Goal: Information Seeking & Learning: Compare options

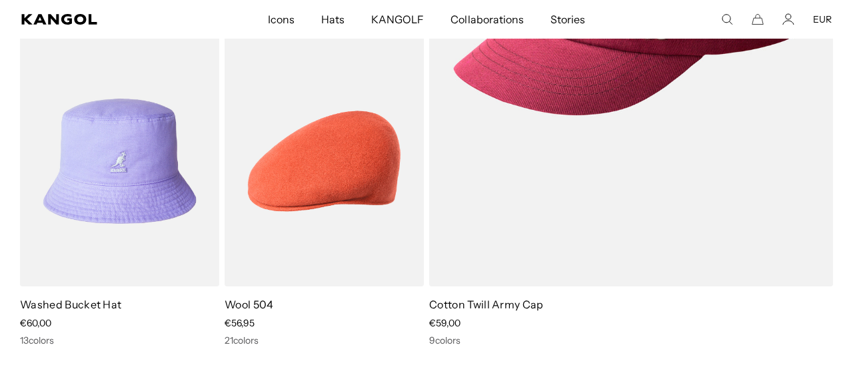
scroll to position [0, 275]
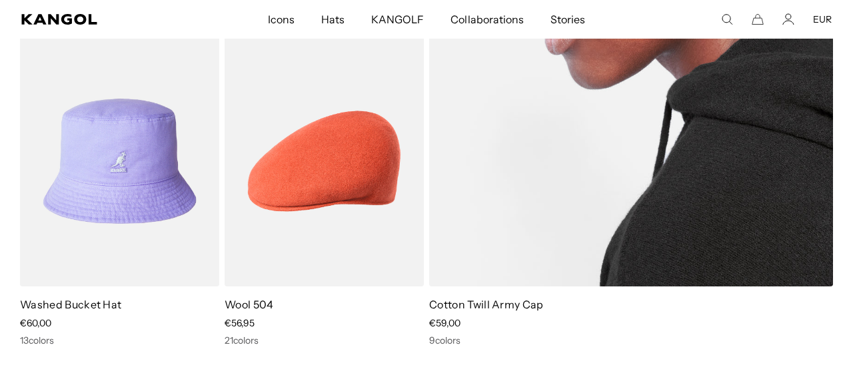
drag, startPoint x: 850, startPoint y: 157, endPoint x: 668, endPoint y: 141, distance: 183.3
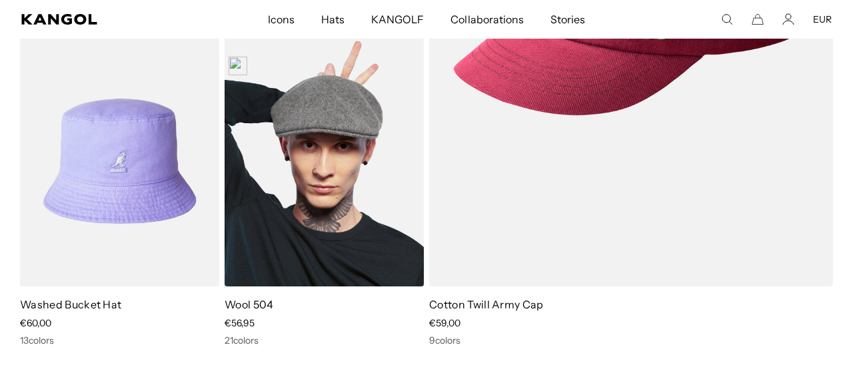
scroll to position [0, 0]
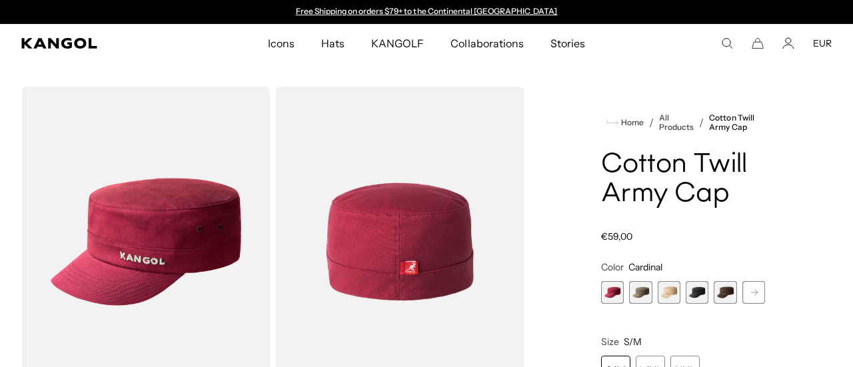
click at [693, 291] on span "4 of 9" at bounding box center [697, 292] width 23 height 23
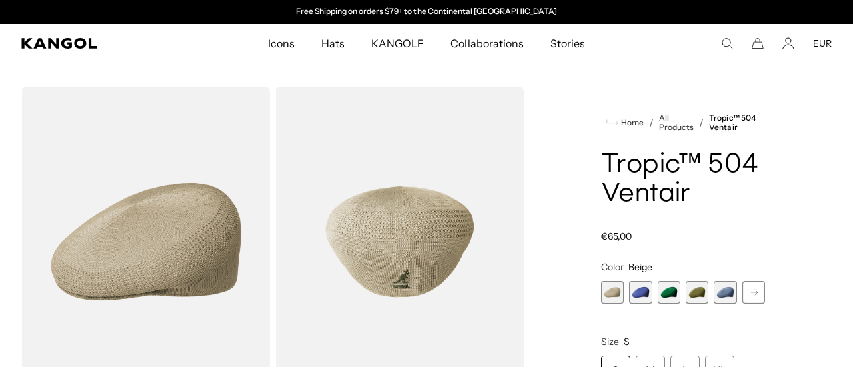
click at [744, 294] on rect at bounding box center [754, 293] width 20 height 20
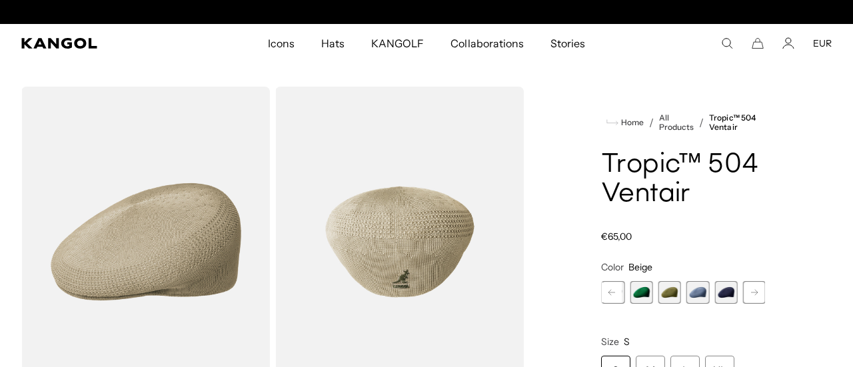
scroll to position [0, 275]
click at [715, 293] on span "6 of 22" at bounding box center [725, 292] width 23 height 23
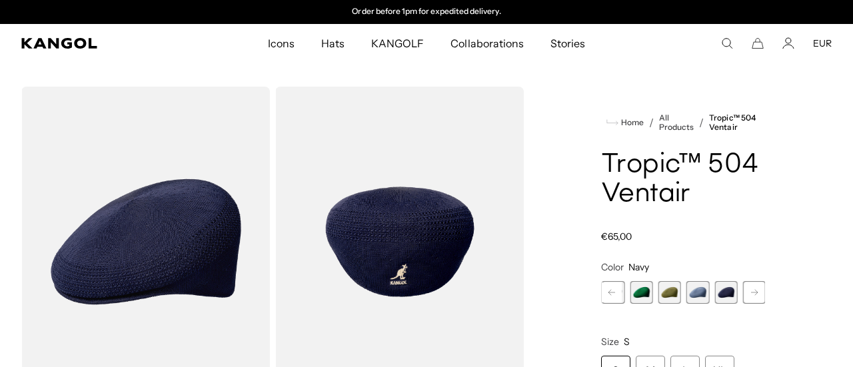
click at [744, 290] on rect at bounding box center [754, 293] width 20 height 20
click at [751, 293] on icon at bounding box center [754, 292] width 7 height 5
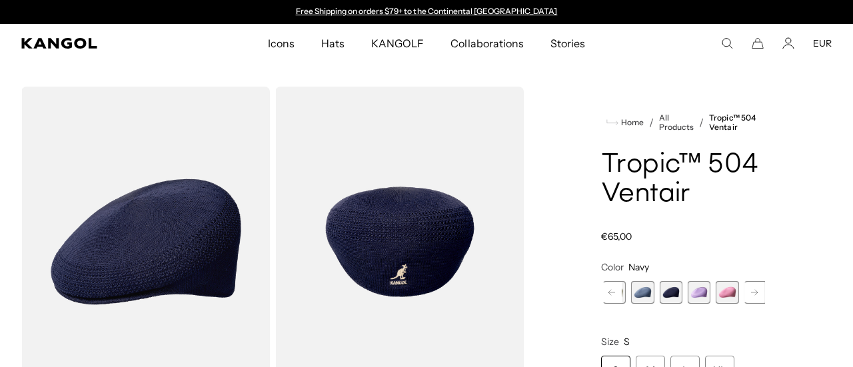
click at [744, 294] on rect at bounding box center [754, 293] width 20 height 20
click at [744, 295] on rect at bounding box center [754, 293] width 20 height 20
click at [744, 297] on rect at bounding box center [754, 293] width 20 height 20
click at [744, 299] on rect at bounding box center [754, 293] width 20 height 20
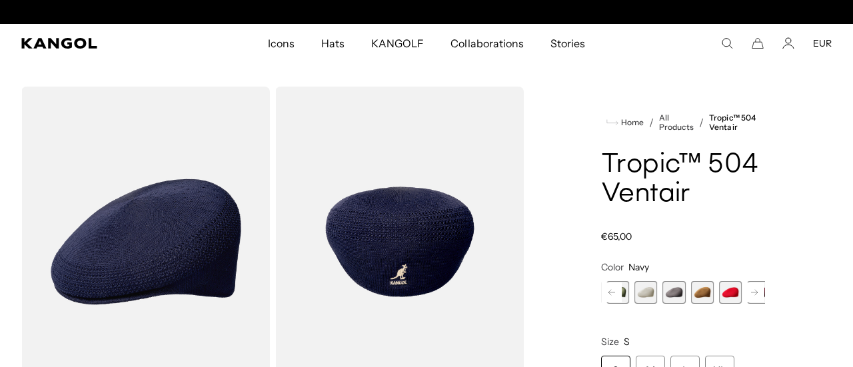
scroll to position [0, 275]
click at [744, 299] on rect at bounding box center [754, 293] width 20 height 20
click at [744, 301] on rect at bounding box center [754, 293] width 20 height 20
click at [744, 302] on rect at bounding box center [754, 293] width 20 height 20
click at [749, 303] on span "17 of 22" at bounding box center [760, 292] width 23 height 23
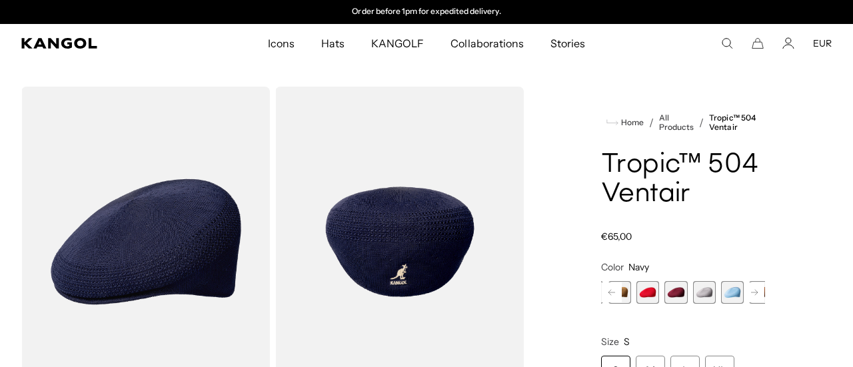
click at [744, 293] on rect at bounding box center [754, 293] width 20 height 20
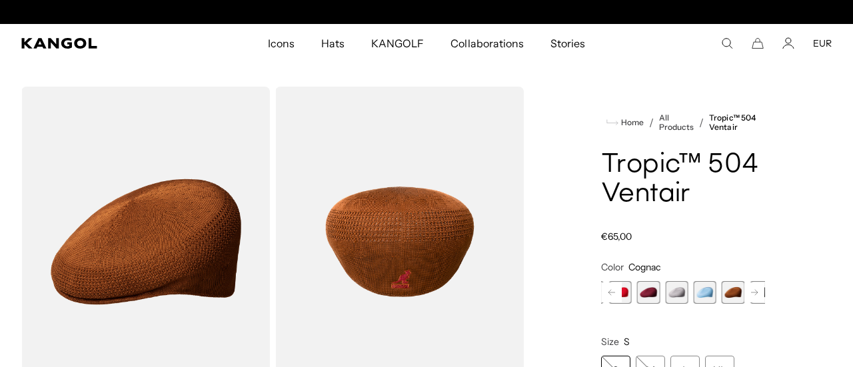
click at [744, 295] on rect at bounding box center [754, 293] width 20 height 20
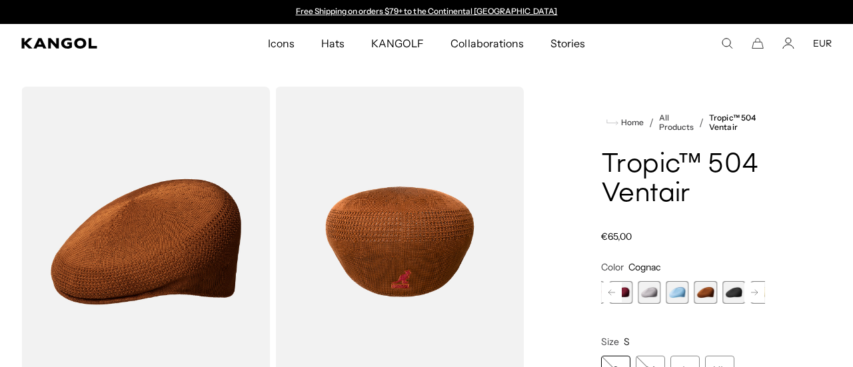
click at [744, 299] on rect at bounding box center [754, 293] width 20 height 20
click at [676, 291] on div "Beige Variant sold out or unavailable Starry Blue Variant sold out or unavailab…" at bounding box center [683, 292] width 164 height 23
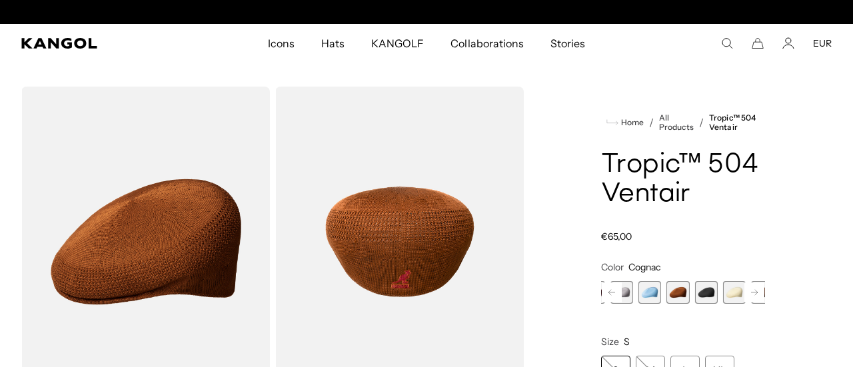
click at [695, 295] on span "18 of 22" at bounding box center [706, 292] width 23 height 23
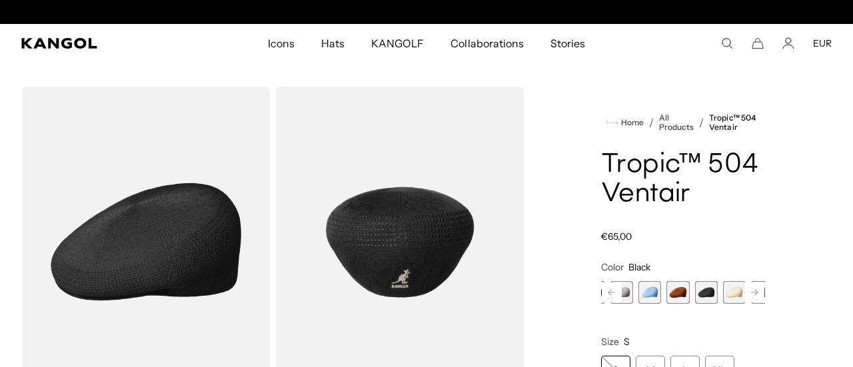
scroll to position [0, 275]
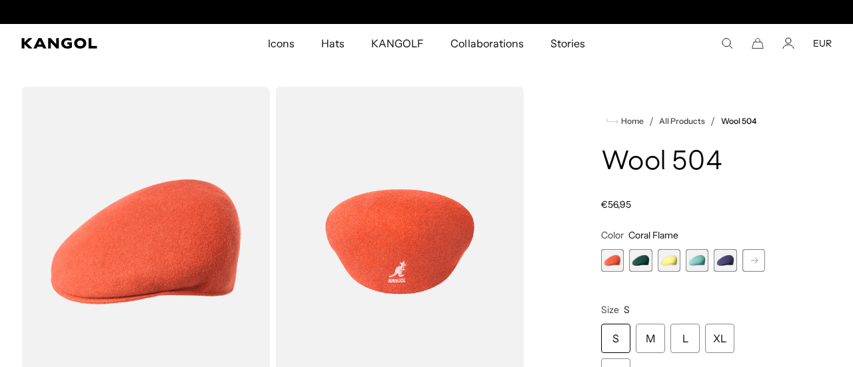
click at [744, 263] on rect at bounding box center [754, 261] width 20 height 20
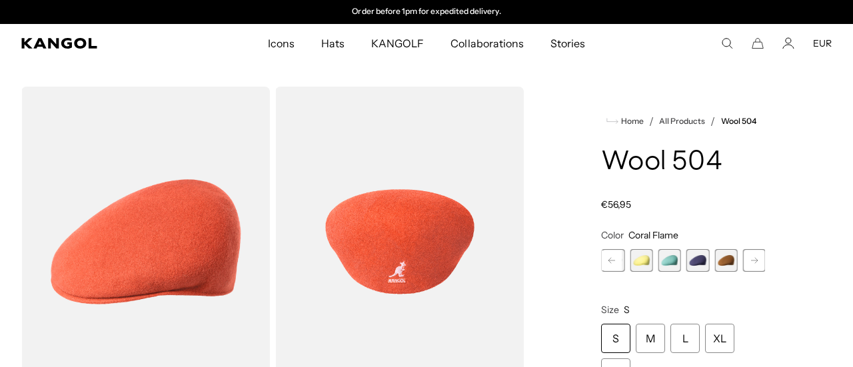
click at [744, 265] on rect at bounding box center [754, 261] width 20 height 20
click at [744, 268] on rect at bounding box center [754, 261] width 20 height 20
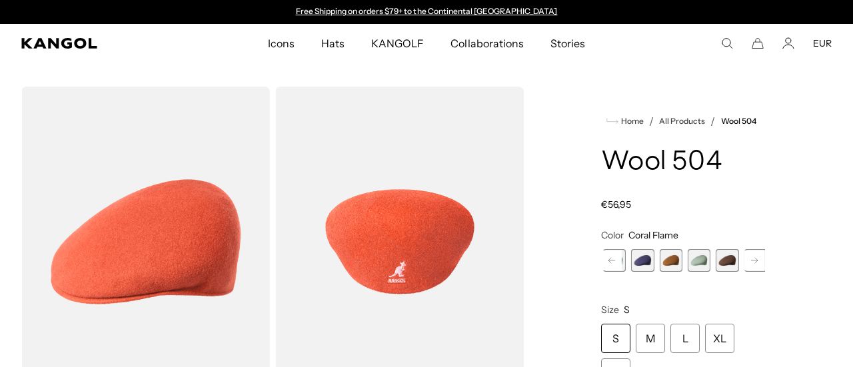
click at [744, 269] on rect at bounding box center [754, 261] width 20 height 20
click at [744, 270] on rect at bounding box center [754, 261] width 20 height 20
click at [689, 259] on span "9 of 21" at bounding box center [700, 260] width 23 height 23
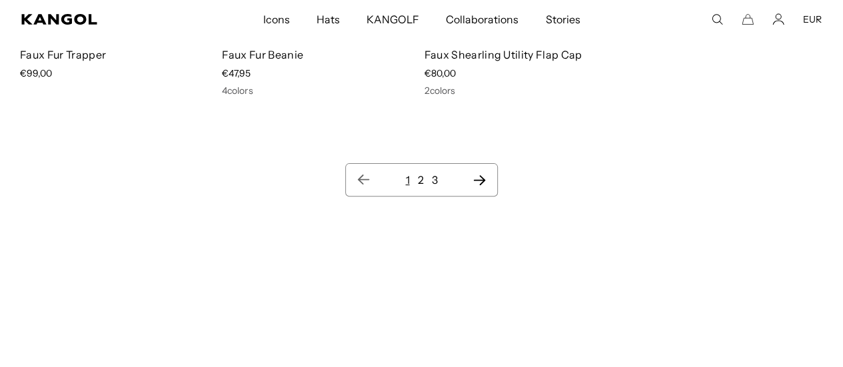
scroll to position [0, 275]
click at [433, 177] on link "3" at bounding box center [435, 179] width 6 height 13
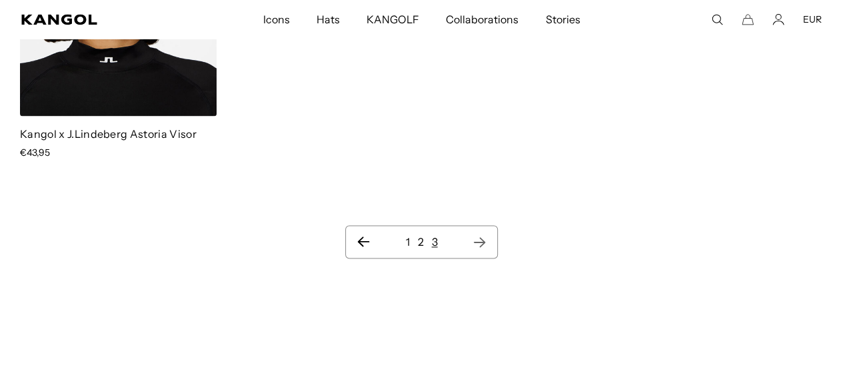
scroll to position [968, 0]
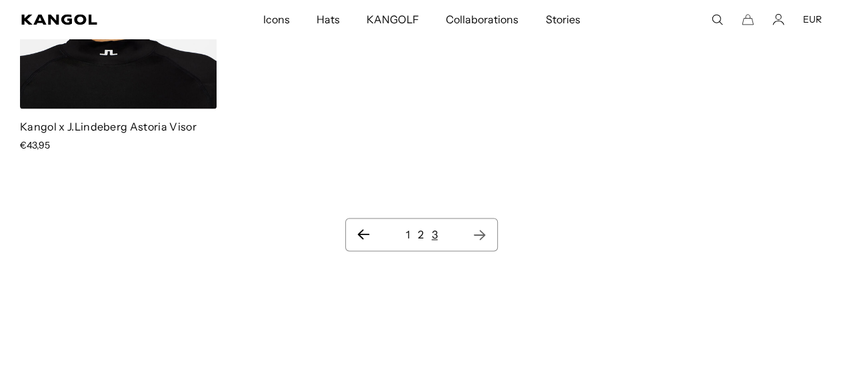
click at [421, 228] on link "2" at bounding box center [420, 234] width 6 height 13
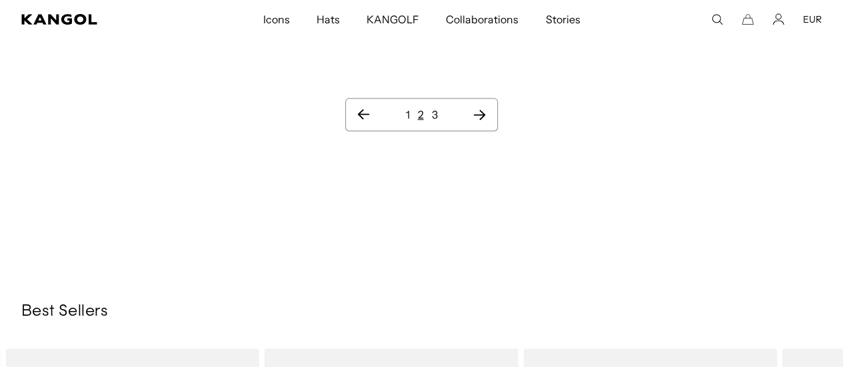
click at [406, 108] on link "1" at bounding box center [407, 114] width 4 height 13
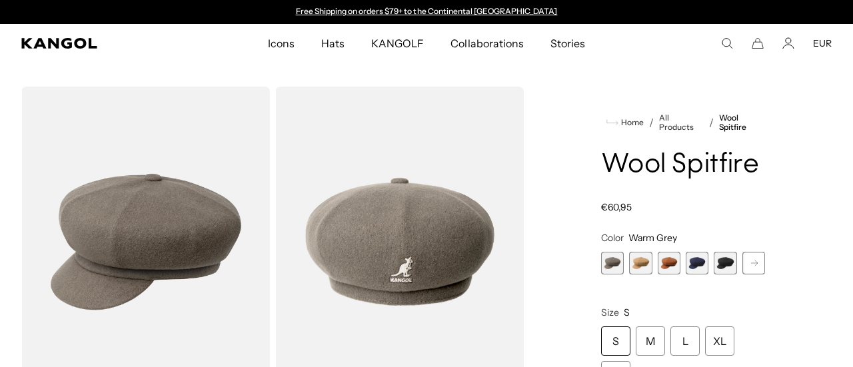
click at [714, 263] on span "5 of 8" at bounding box center [725, 263] width 23 height 23
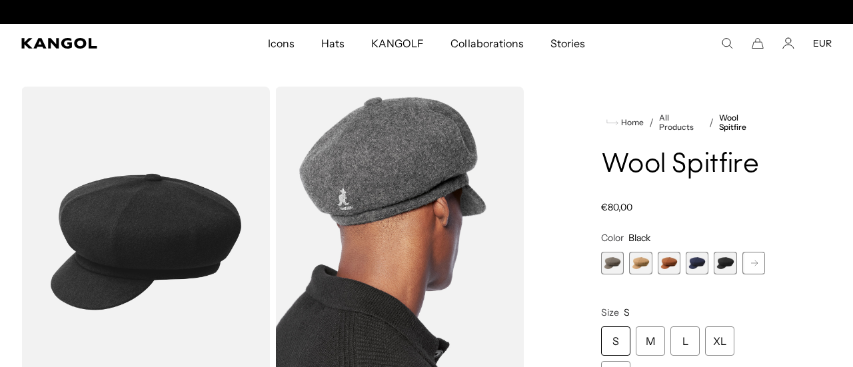
scroll to position [0, 275]
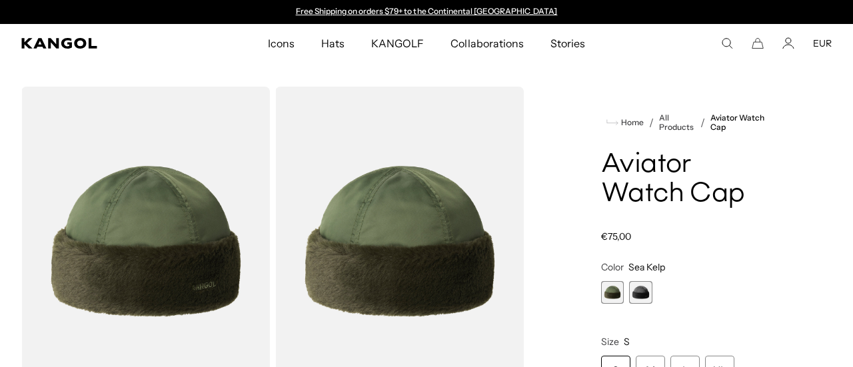
click at [637, 293] on span "2 of 2" at bounding box center [640, 292] width 23 height 23
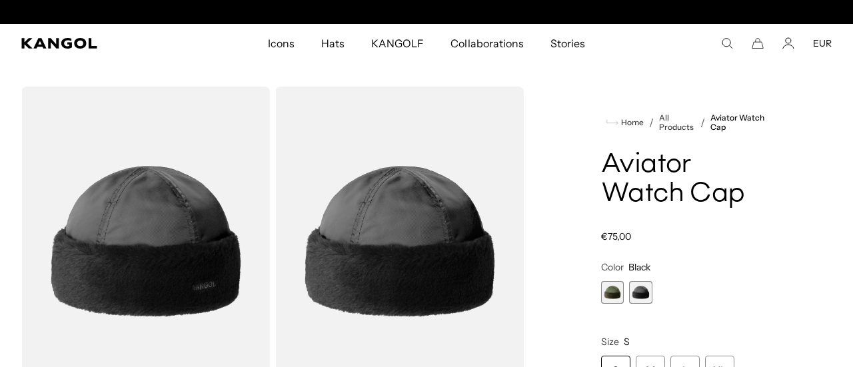
scroll to position [0, 275]
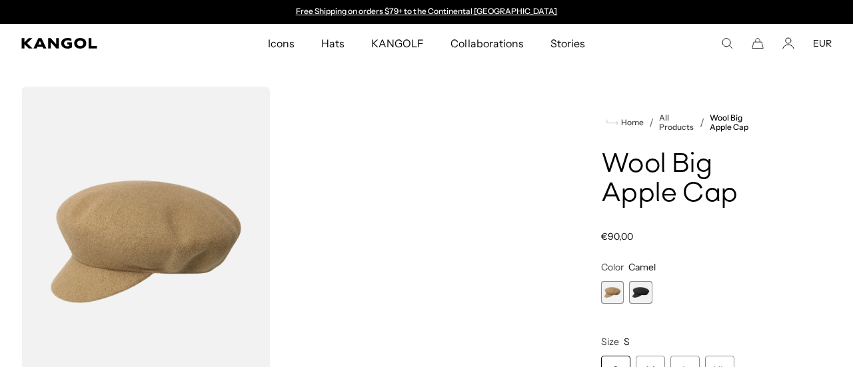
click at [637, 301] on span "2 of 2" at bounding box center [640, 292] width 23 height 23
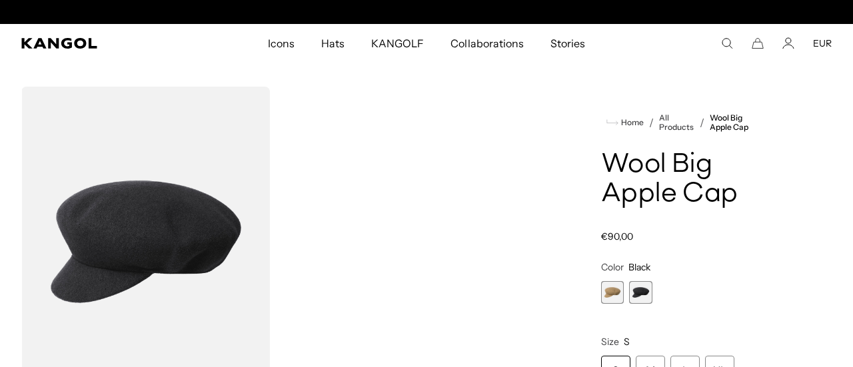
scroll to position [0, 275]
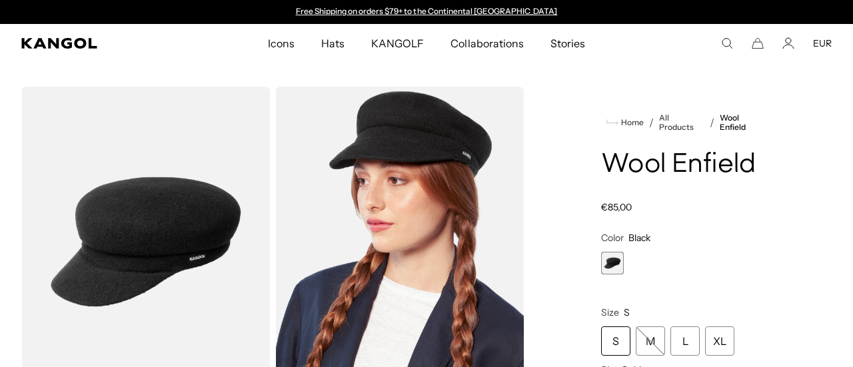
scroll to position [0, 275]
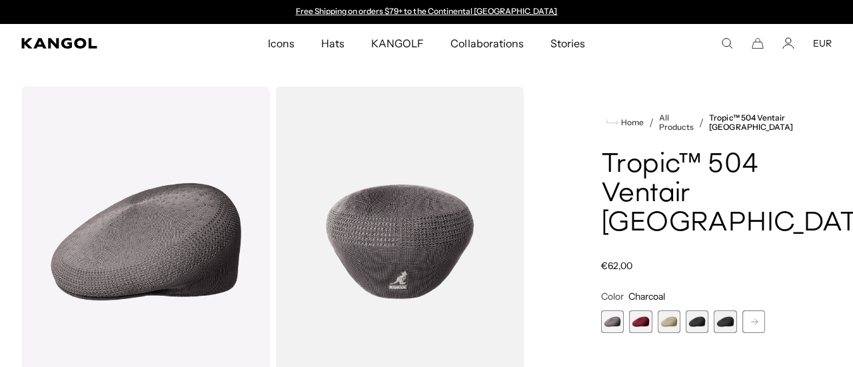
click at [714, 311] on span "5 of 16" at bounding box center [725, 322] width 23 height 23
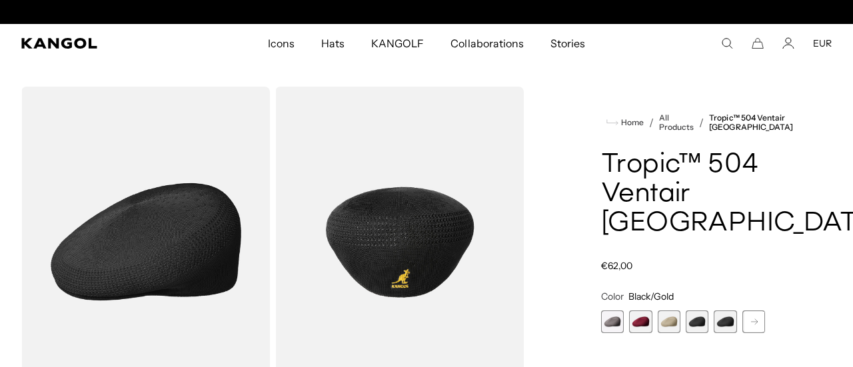
scroll to position [0, 275]
click at [748, 312] on rect at bounding box center [754, 322] width 20 height 20
click at [751, 319] on icon at bounding box center [754, 321] width 7 height 5
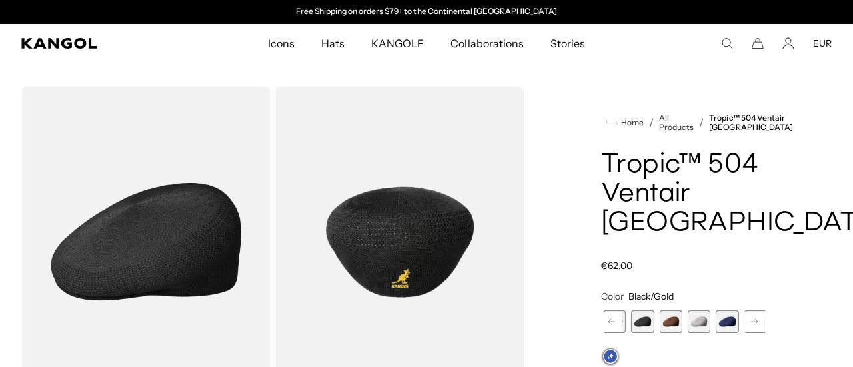
click at [751, 319] on icon at bounding box center [754, 321] width 7 height 5
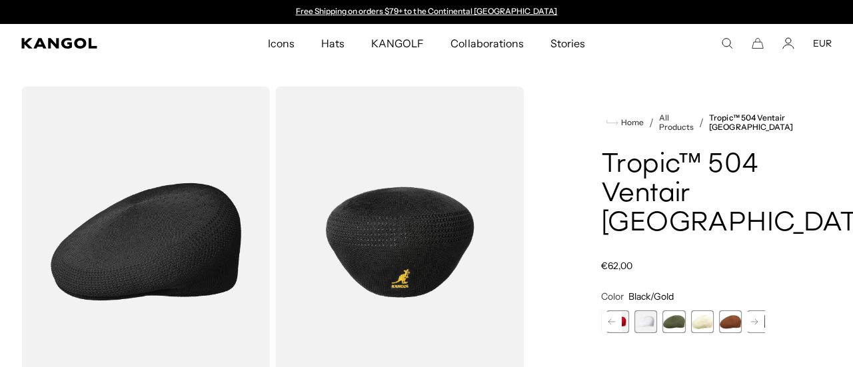
click at [751, 319] on icon at bounding box center [754, 321] width 7 height 5
click at [748, 311] on span "16 of 16" at bounding box center [759, 322] width 23 height 23
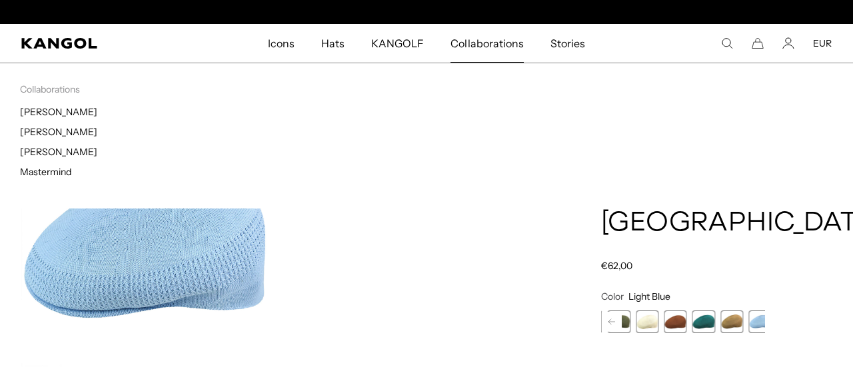
scroll to position [0, 275]
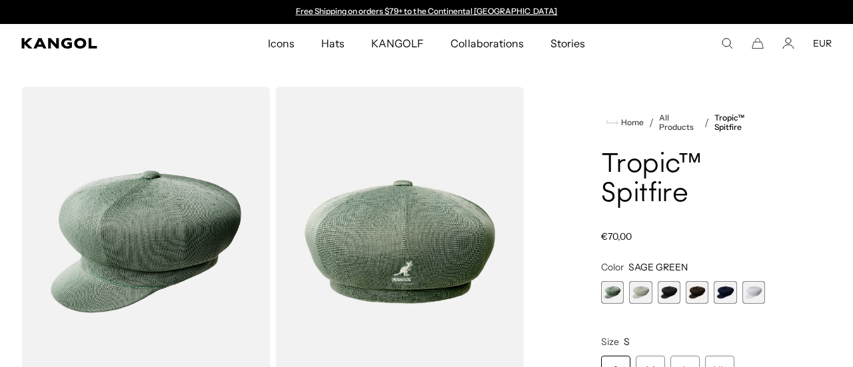
click at [661, 289] on span "3 of 6" at bounding box center [669, 292] width 23 height 23
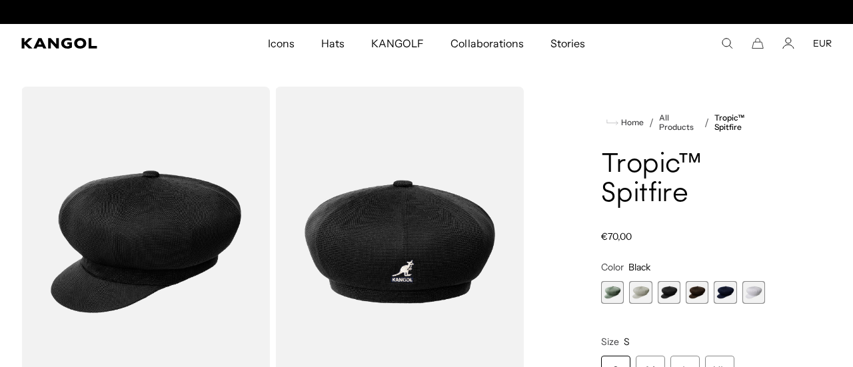
scroll to position [0, 275]
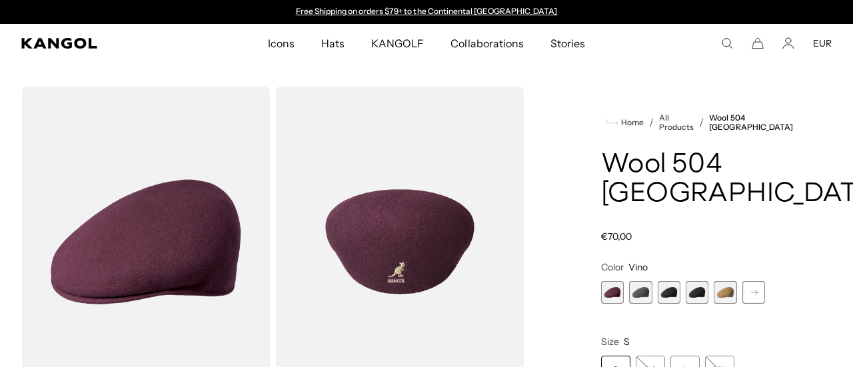
click at [694, 301] on span "4 of 12" at bounding box center [697, 292] width 23 height 23
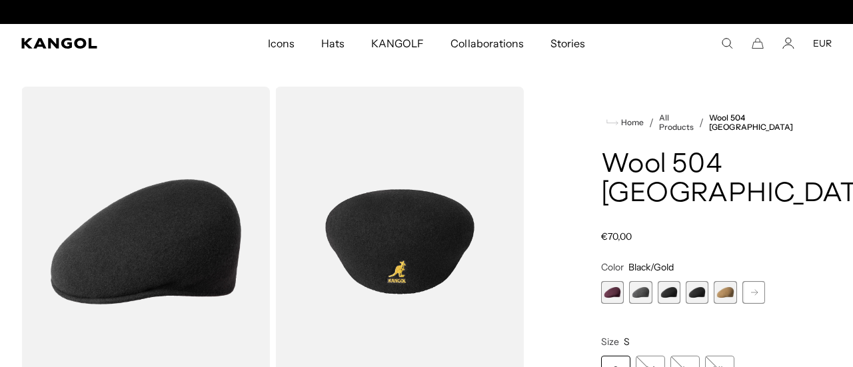
scroll to position [0, 275]
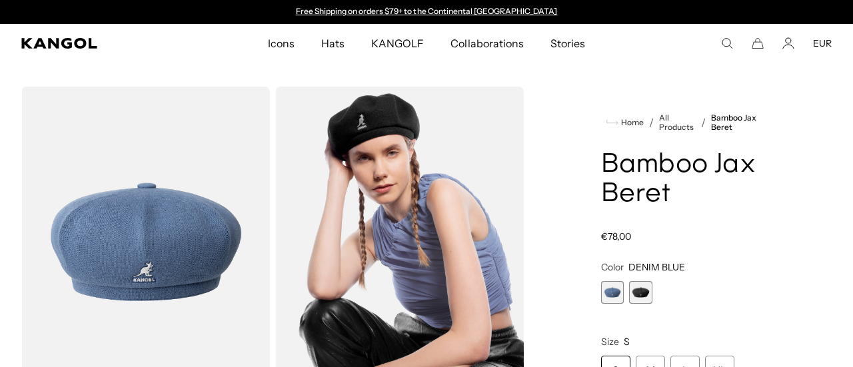
click at [639, 289] on span "2 of 2" at bounding box center [640, 292] width 23 height 23
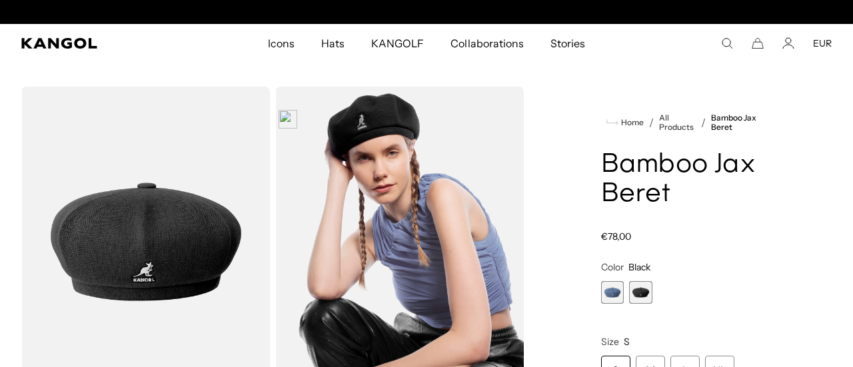
scroll to position [0, 275]
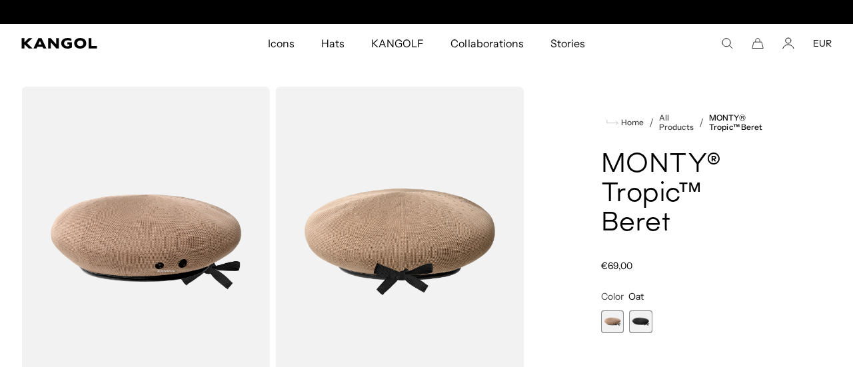
scroll to position [0, 275]
click at [629, 319] on span "2 of 2" at bounding box center [640, 322] width 23 height 23
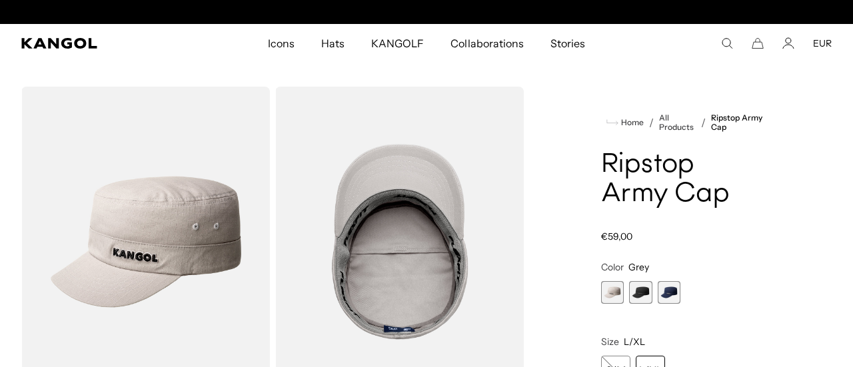
scroll to position [0, 275]
click at [635, 293] on span "2 of 3" at bounding box center [640, 292] width 23 height 23
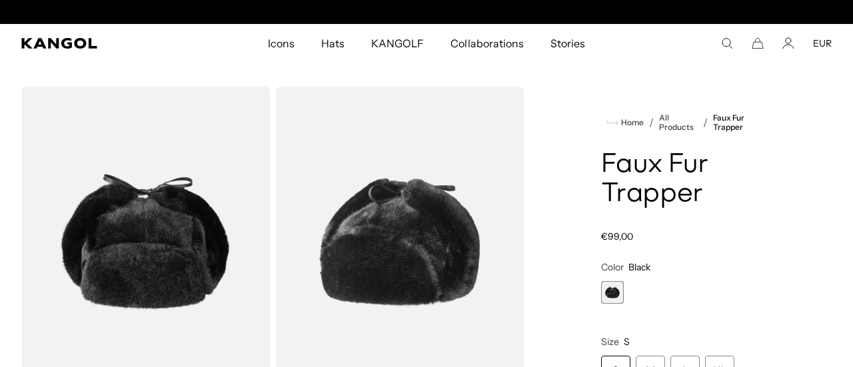
scroll to position [0, 275]
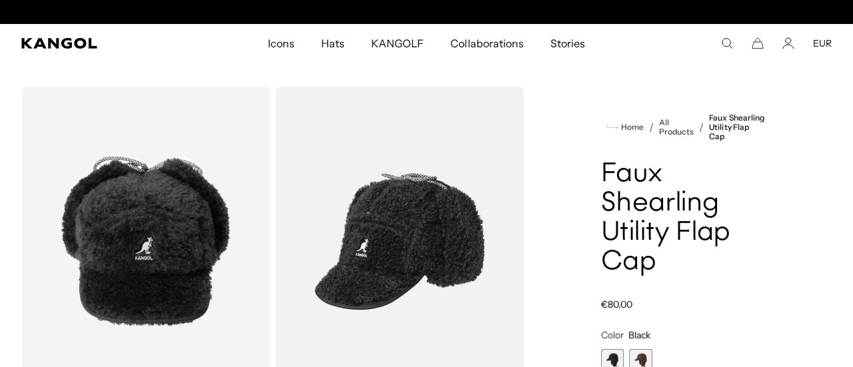
scroll to position [0, 275]
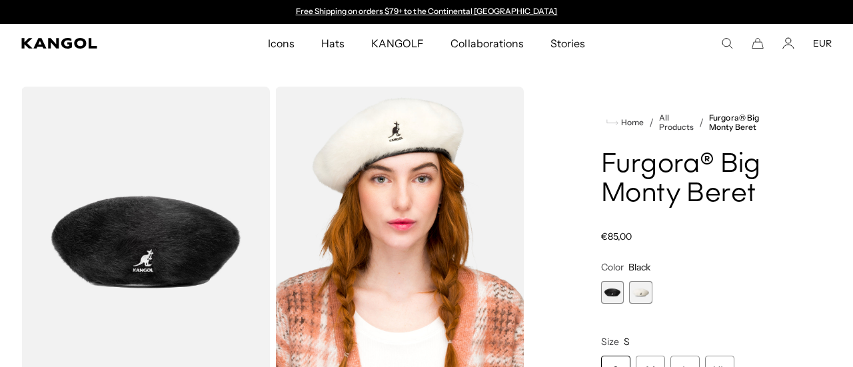
click at [605, 290] on span "1 of 2" at bounding box center [612, 292] width 23 height 23
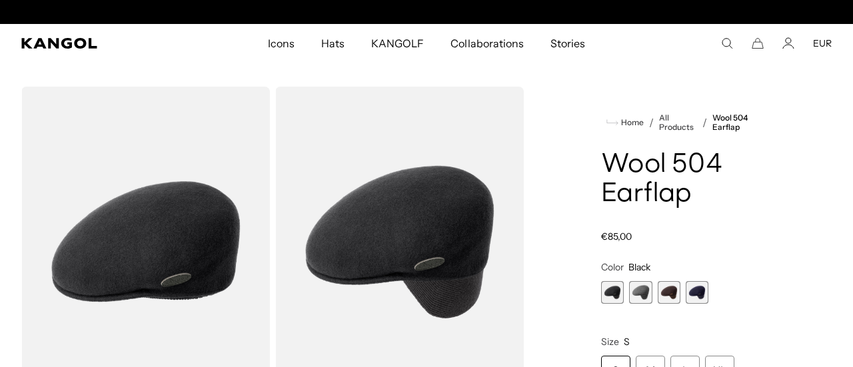
scroll to position [0, 275]
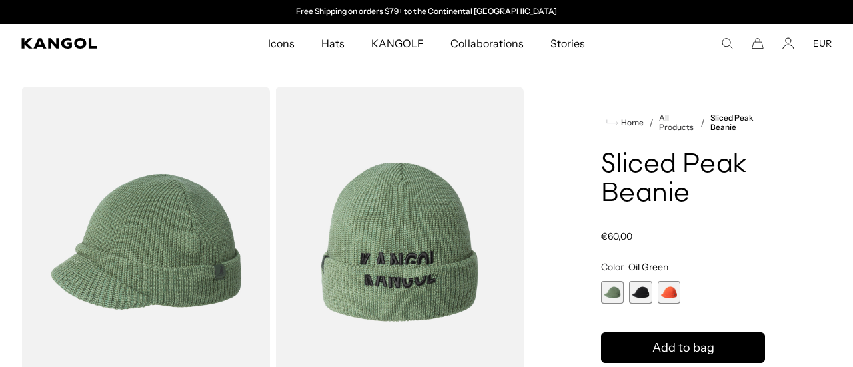
click at [636, 296] on span "2 of 3" at bounding box center [640, 292] width 23 height 23
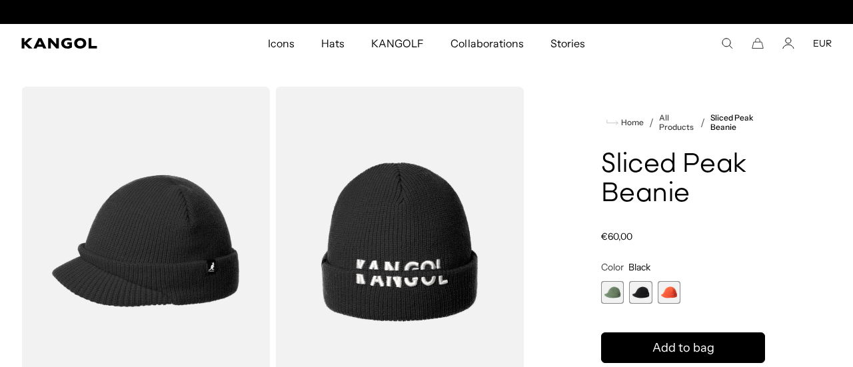
scroll to position [0, 275]
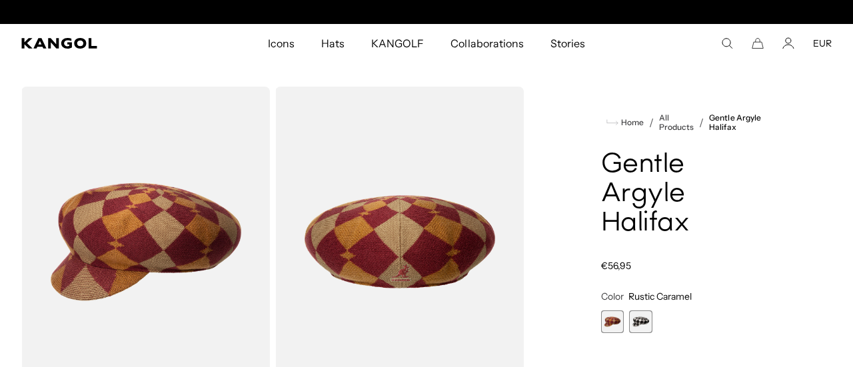
scroll to position [0, 275]
click at [629, 319] on span "2 of 2" at bounding box center [640, 322] width 23 height 23
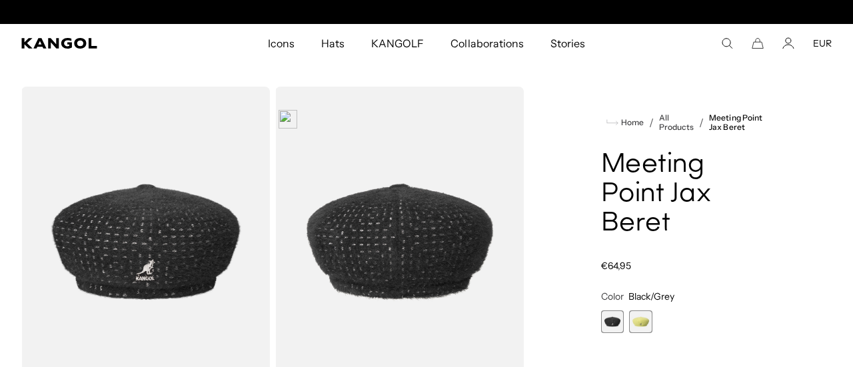
scroll to position [0, 275]
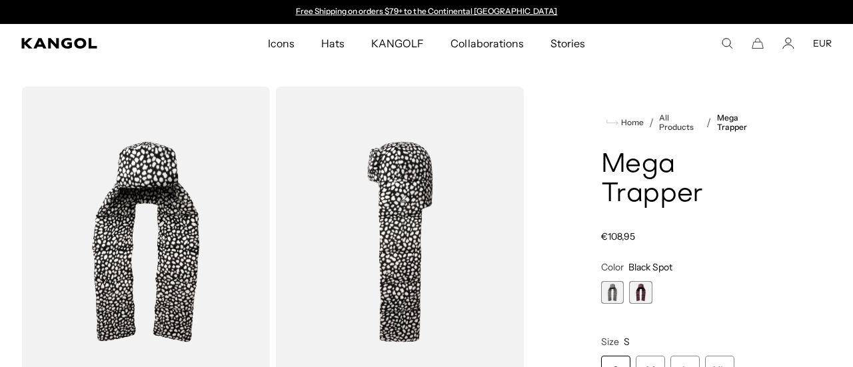
click at [636, 290] on span "2 of 2" at bounding box center [640, 292] width 23 height 23
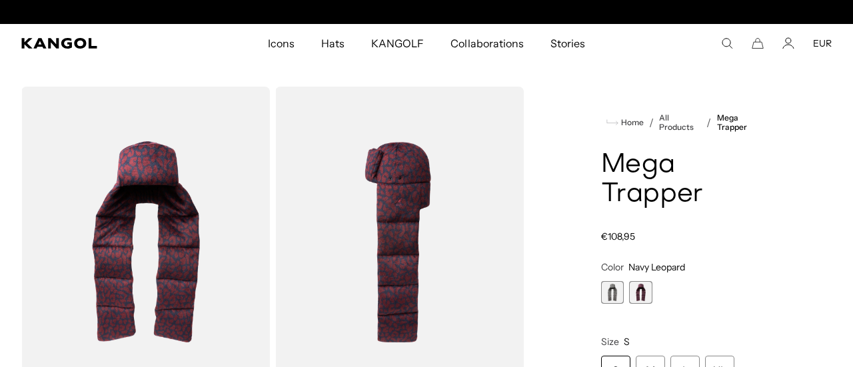
scroll to position [0, 275]
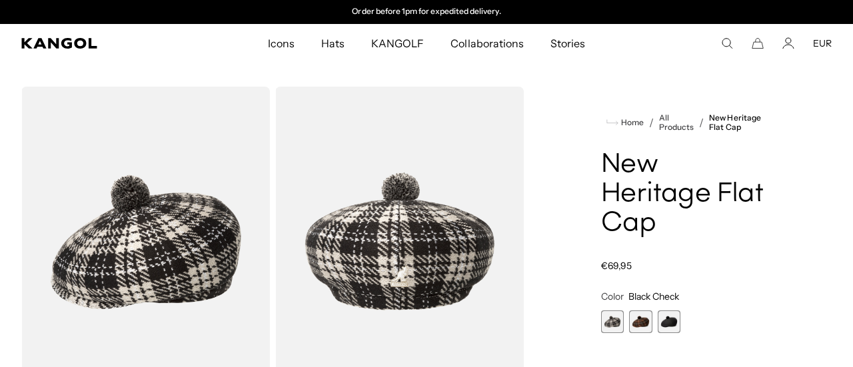
click at [663, 322] on span "3 of 3" at bounding box center [669, 322] width 23 height 23
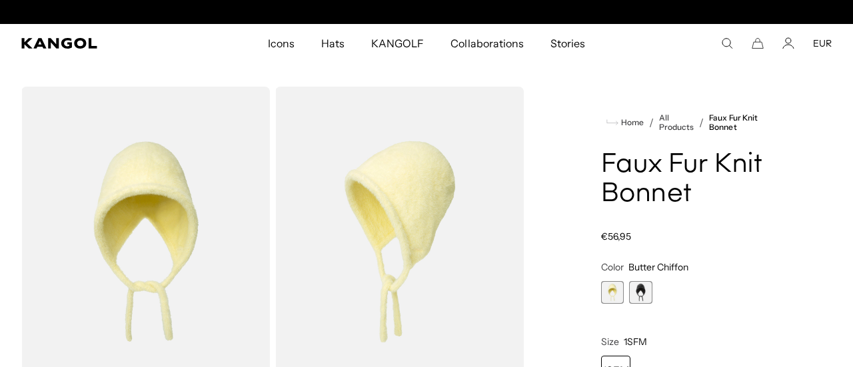
scroll to position [0, 275]
click at [632, 298] on span "2 of 2" at bounding box center [640, 292] width 23 height 23
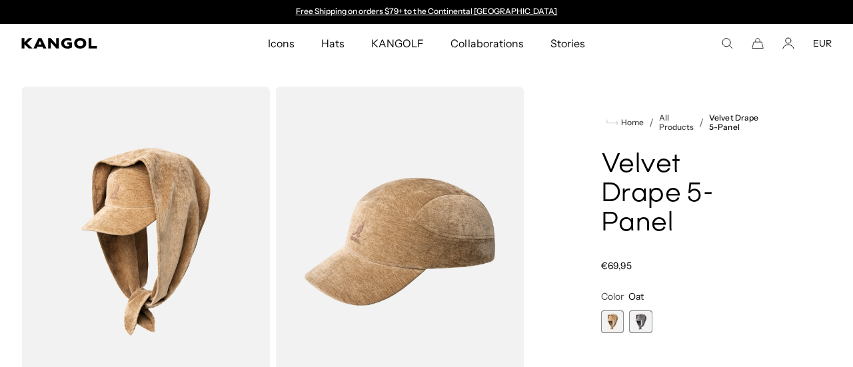
scroll to position [0, 275]
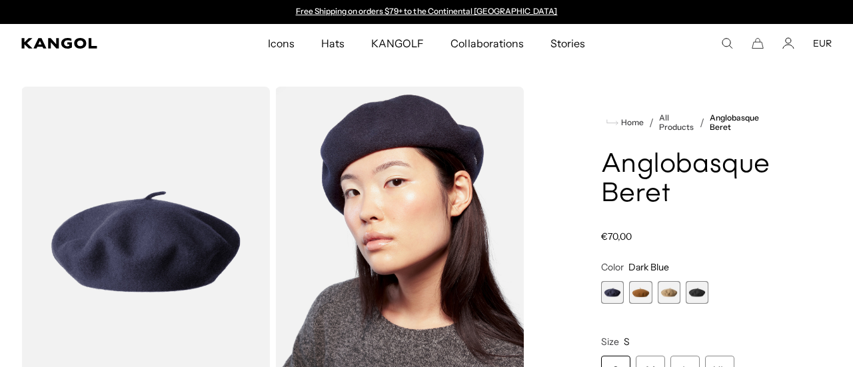
click at [689, 290] on span "4 of 4" at bounding box center [697, 292] width 23 height 23
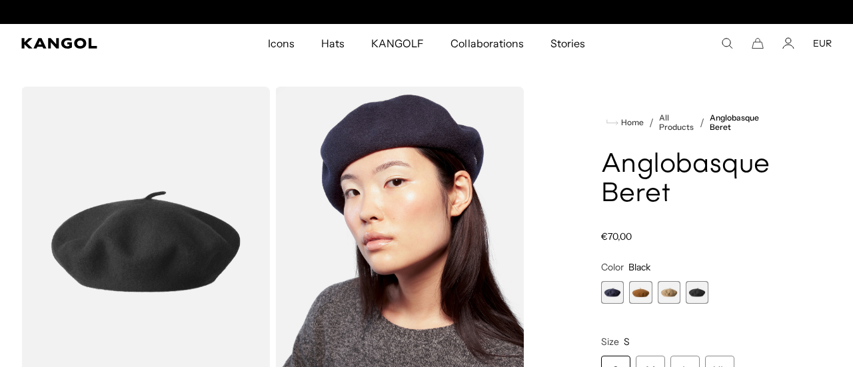
scroll to position [0, 275]
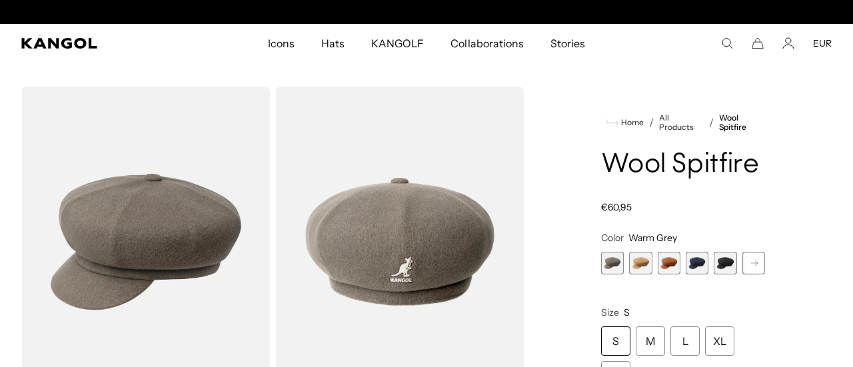
scroll to position [0, 275]
click at [718, 259] on span "5 of 8" at bounding box center [725, 263] width 23 height 23
